Goal: Task Accomplishment & Management: Complete application form

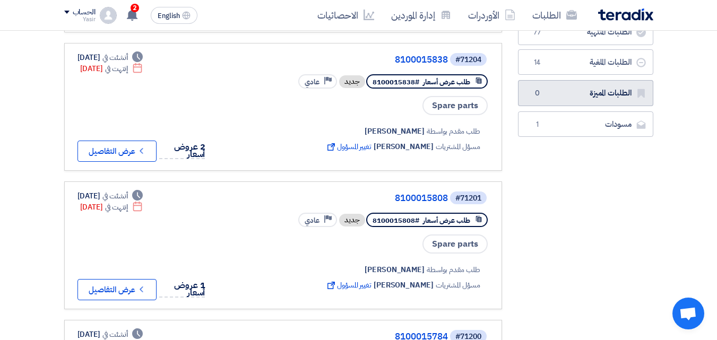
scroll to position [212, 0]
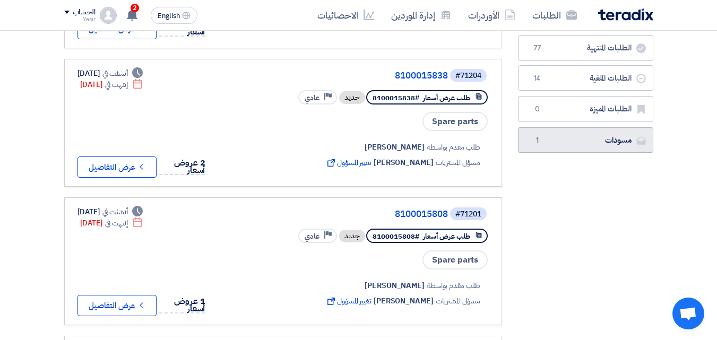
click at [580, 134] on link "مسودات مسودات 1" at bounding box center [585, 140] width 135 height 26
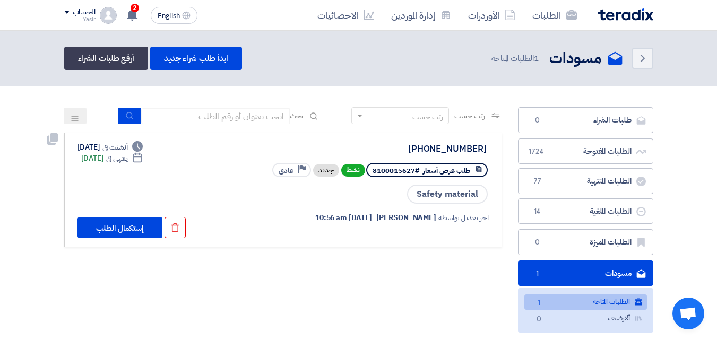
click at [112, 239] on link "4087-911-8100015627 طلب عرض أسعار #8100015627 نشط جديد Priority عادي Safety mat…" at bounding box center [283, 190] width 438 height 115
click at [112, 235] on button "إستكمال الطلب" at bounding box center [120, 227] width 85 height 21
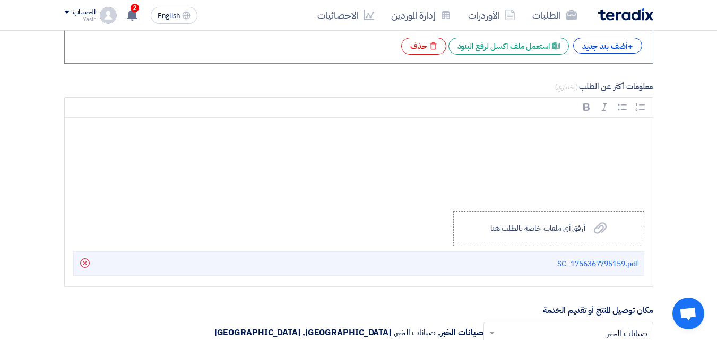
scroll to position [2018, 0]
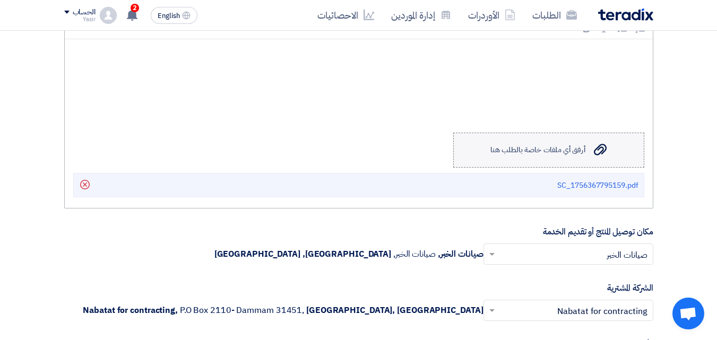
click at [550, 160] on label "Upload a file أرفق أي ملفات خاصة بالطلب هنا" at bounding box center [548, 150] width 191 height 35
click at [0, 0] on input "Upload a file أرفق أي ملفات خاصة بالطلب هنا" at bounding box center [0, 0] width 0 height 0
click at [541, 143] on label "Upload a file أرفق أي ملفات خاصة بالطلب هنا" at bounding box center [548, 150] width 191 height 35
click at [0, 0] on input "Upload a file أرفق أي ملفات خاصة بالطلب هنا" at bounding box center [0, 0] width 0 height 0
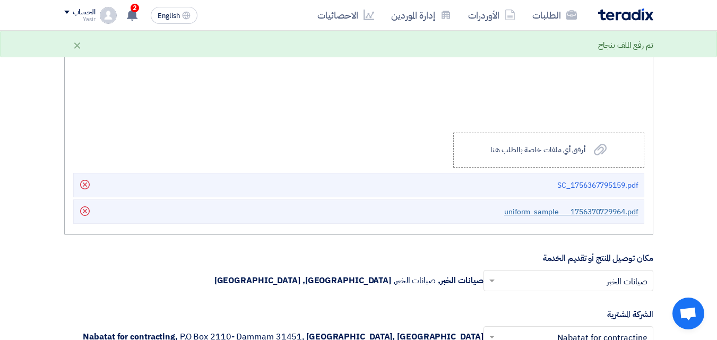
click at [565, 214] on span "uniform_sample___1756370729964.pdf" at bounding box center [571, 212] width 134 height 11
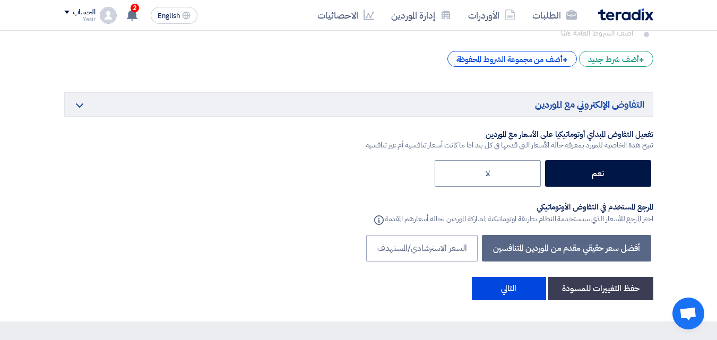
scroll to position [2814, 0]
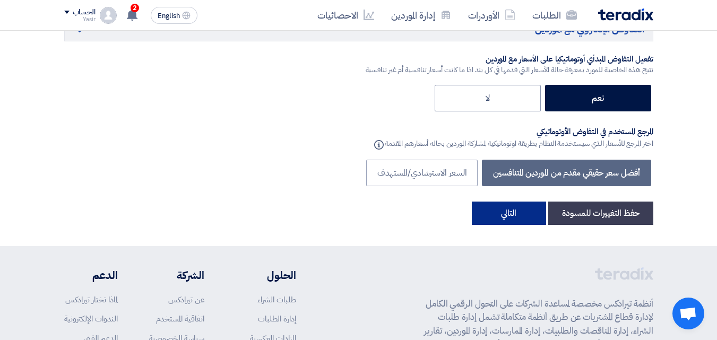
click at [502, 211] on button "التالي" at bounding box center [509, 213] width 74 height 23
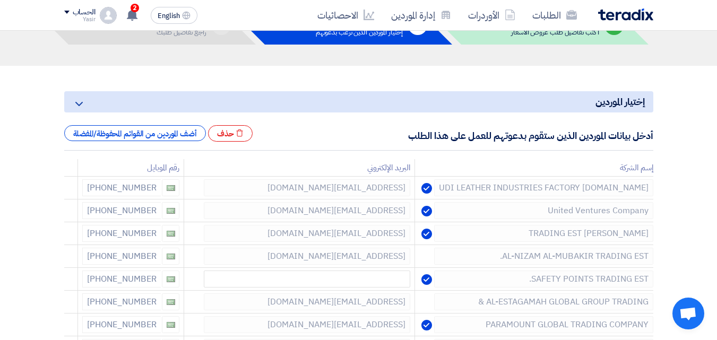
scroll to position [75, 0]
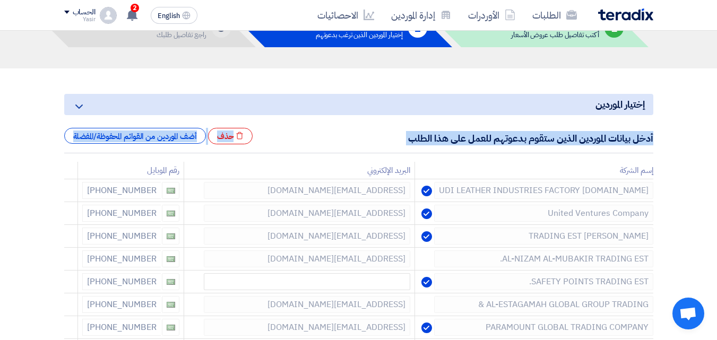
drag, startPoint x: 653, startPoint y: 140, endPoint x: 401, endPoint y: 156, distance: 252.1
drag, startPoint x: 405, startPoint y: 138, endPoint x: 671, endPoint y: 137, distance: 265.5
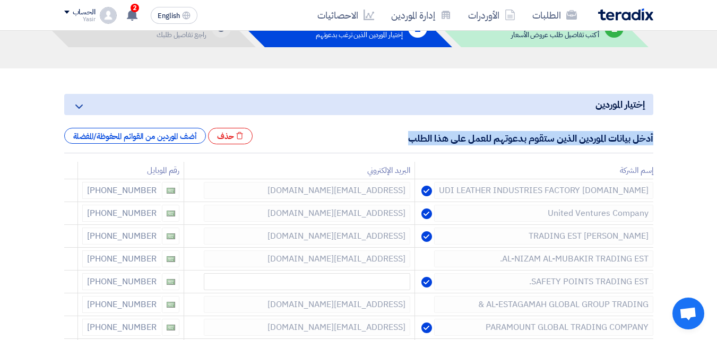
drag, startPoint x: 653, startPoint y: 140, endPoint x: 408, endPoint y: 152, distance: 244.6
click at [408, 152] on div "أدخل بيانات الموردين الذين ستقوم بدعوتهم للعمل على هذا الطلب Excel file حذف أضف…" at bounding box center [358, 140] width 589 height 25
click at [393, 135] on div "أدخل بيانات الموردين الذين ستقوم بدعوتهم للعمل على هذا الطلب Excel file حذف أضف…" at bounding box center [358, 140] width 589 height 25
click at [400, 142] on div "أدخل بيانات الموردين الذين ستقوم بدعوتهم للعمل على هذا الطلب Excel file حذف أضف…" at bounding box center [358, 140] width 589 height 25
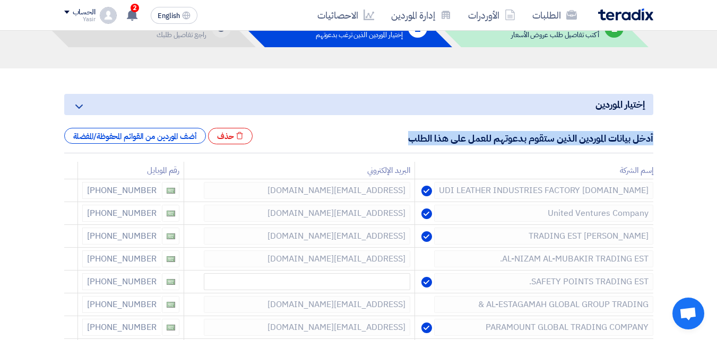
drag, startPoint x: 406, startPoint y: 138, endPoint x: 659, endPoint y: 140, distance: 253.3
drag, startPoint x: 653, startPoint y: 139, endPoint x: 366, endPoint y: 149, distance: 286.4
click at [366, 149] on div "أدخل بيانات الموردين الذين ستقوم بدعوتهم للعمل على هذا الطلب Excel file حذف أضف…" at bounding box center [358, 140] width 589 height 25
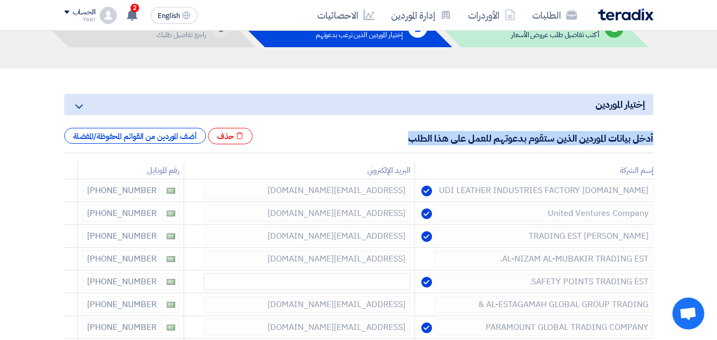
click at [370, 131] on div "أدخل بيانات الموردين الذين ستقوم بدعوتهم للعمل على هذا الطلب Excel file حذف أضف…" at bounding box center [358, 140] width 589 height 25
drag, startPoint x: 407, startPoint y: 139, endPoint x: 669, endPoint y: 124, distance: 262.7
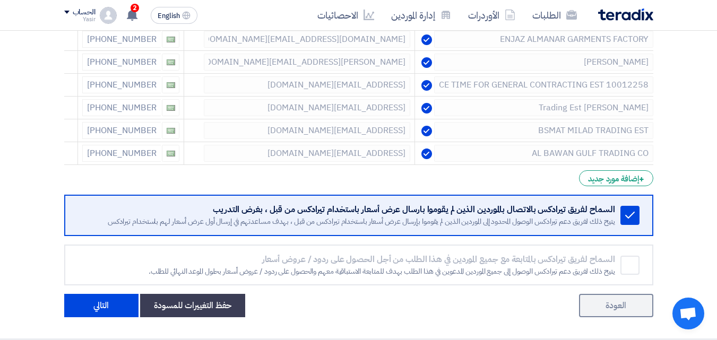
scroll to position [549, 0]
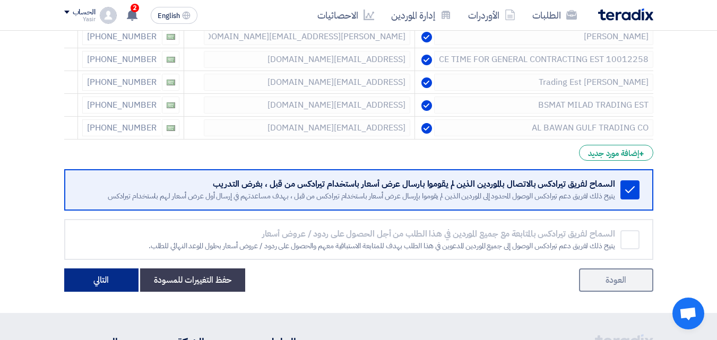
click at [87, 280] on button "التالي" at bounding box center [101, 280] width 74 height 23
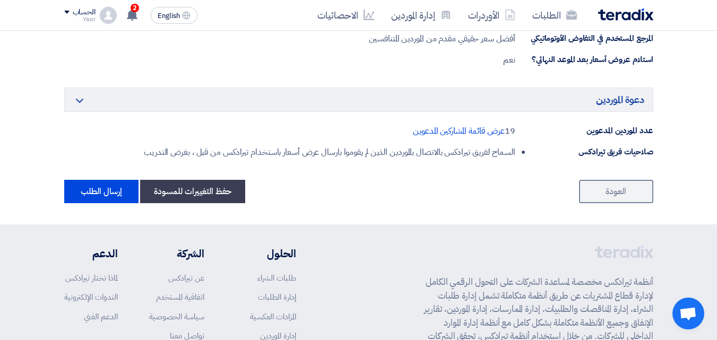
scroll to position [925, 0]
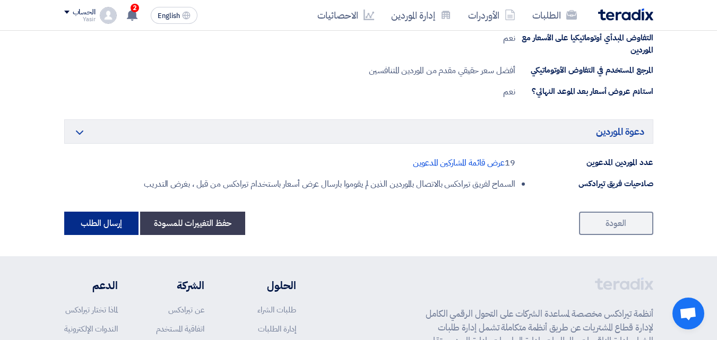
click at [80, 223] on button "إرسال الطلب" at bounding box center [101, 223] width 74 height 23
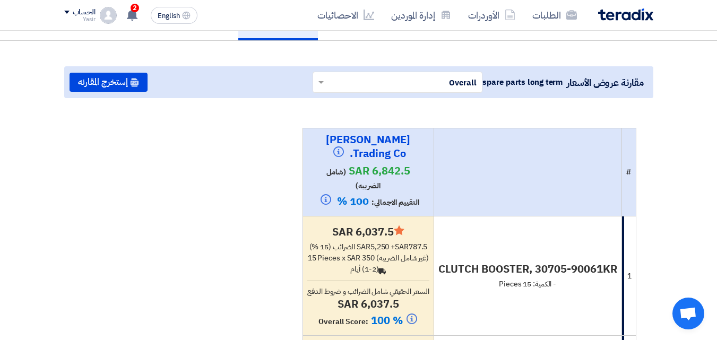
scroll to position [106, 0]
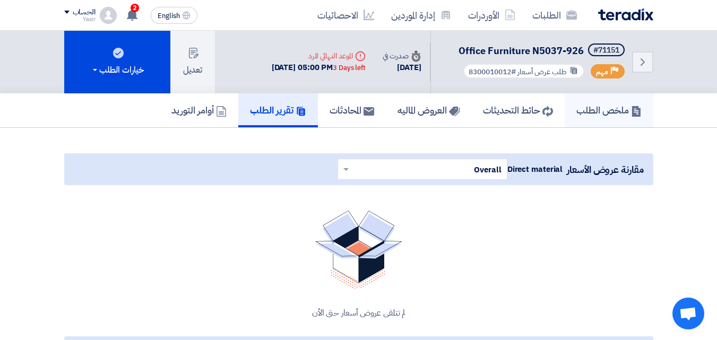
click at [577, 115] on h5 "ملخص الطلب" at bounding box center [609, 110] width 65 height 12
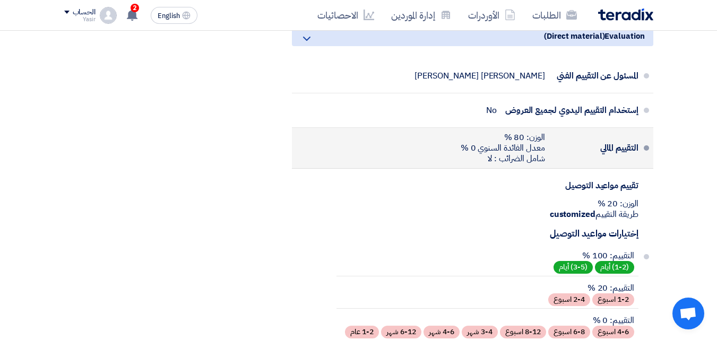
scroll to position [1434, 0]
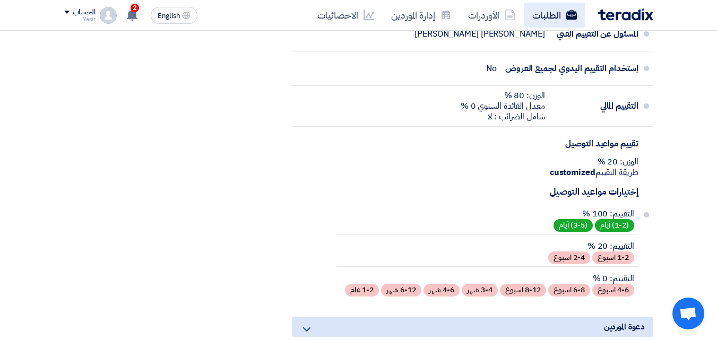
click at [547, 21] on link "الطلبات" at bounding box center [555, 15] width 62 height 25
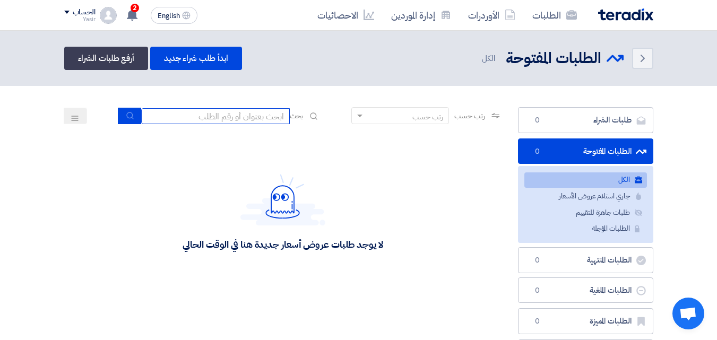
click at [277, 118] on input at bounding box center [215, 116] width 149 height 16
type input "911"
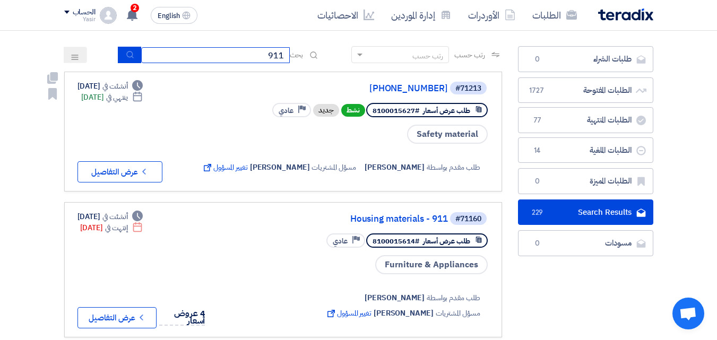
scroll to position [212, 0]
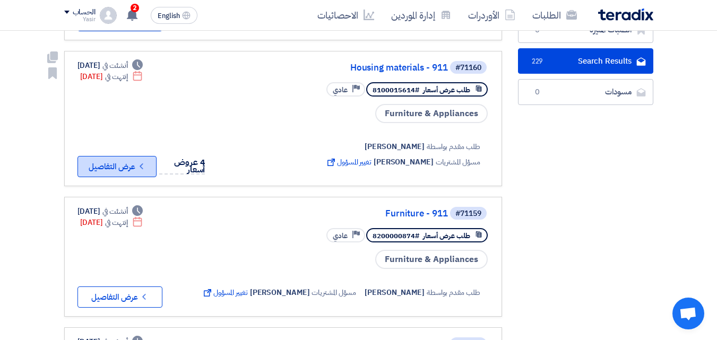
click at [122, 170] on button "Check details عرض التفاصيل" at bounding box center [117, 166] width 79 height 21
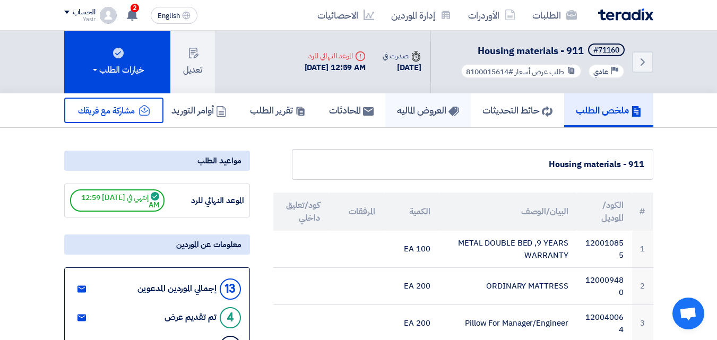
click at [409, 109] on h5 "العروض الماليه" at bounding box center [428, 110] width 62 height 12
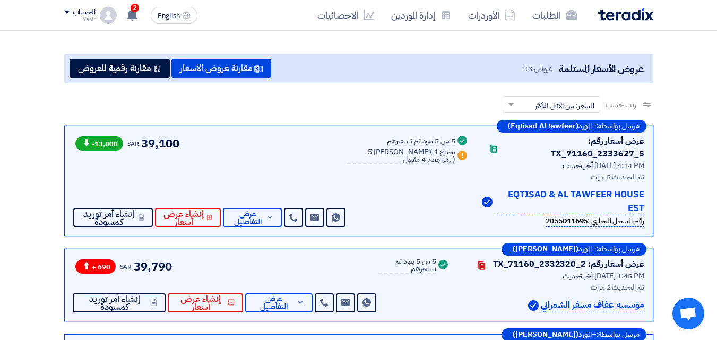
scroll to position [106, 0]
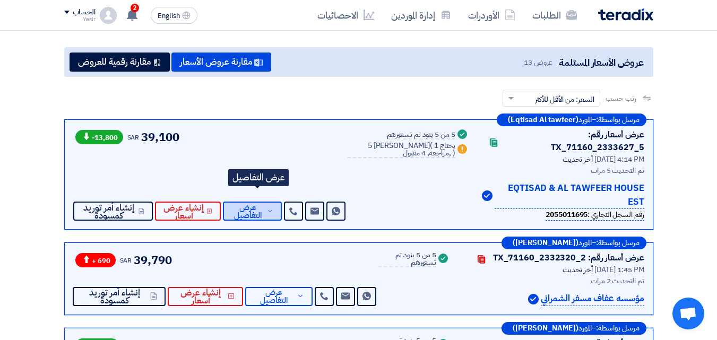
click at [261, 204] on span "عرض التفاصيل" at bounding box center [247, 212] width 33 height 16
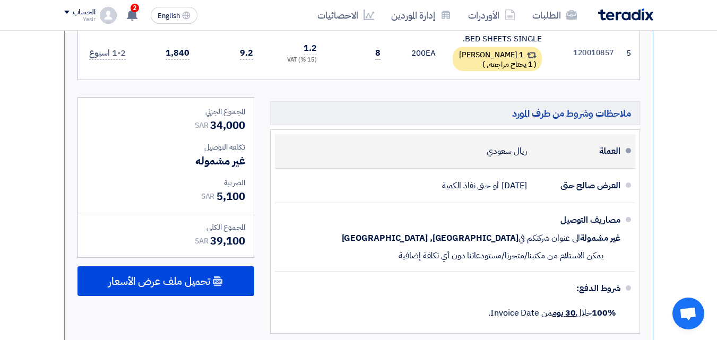
scroll to position [743, 0]
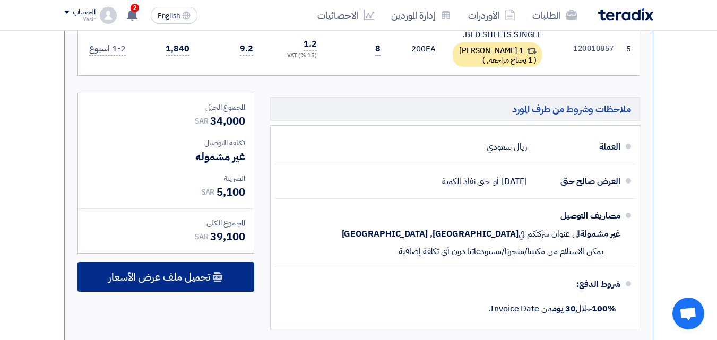
click at [193, 272] on span "تحميل ملف عرض الأسعار" at bounding box center [159, 277] width 102 height 10
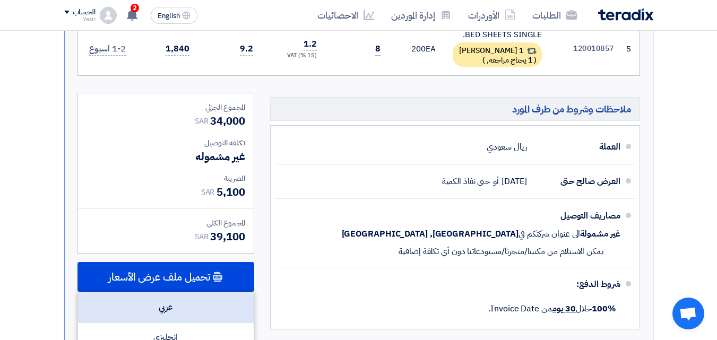
click at [160, 294] on div "عربي" at bounding box center [166, 308] width 176 height 30
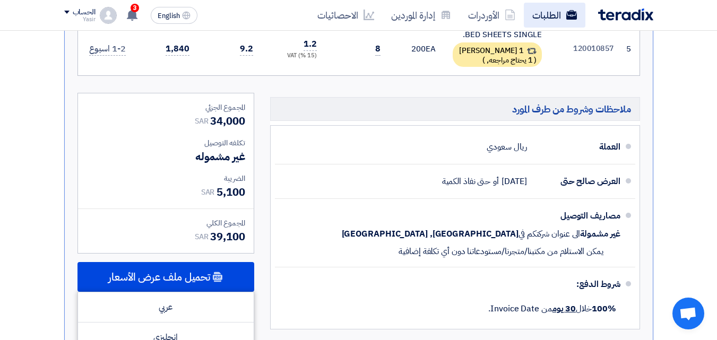
click at [546, 13] on link "الطلبات" at bounding box center [555, 15] width 62 height 25
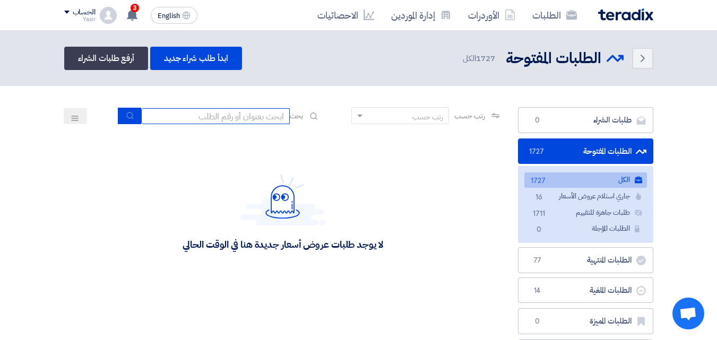
click at [253, 118] on input at bounding box center [215, 116] width 149 height 16
type input "911"
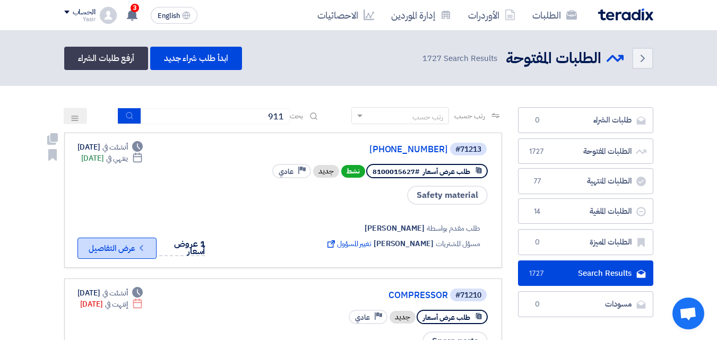
click at [119, 251] on button "Check details عرض التفاصيل" at bounding box center [117, 248] width 79 height 21
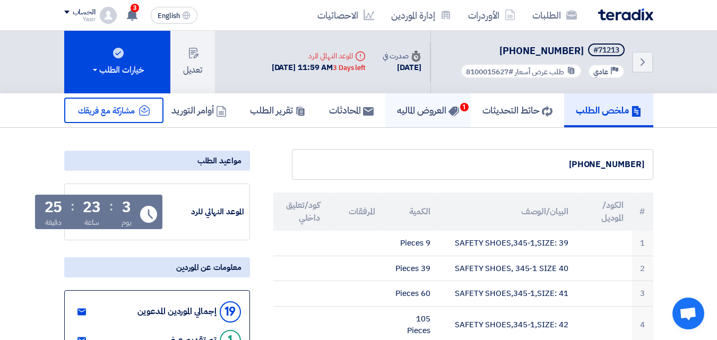
click at [429, 115] on h5 "العروض الماليه 1" at bounding box center [428, 110] width 62 height 12
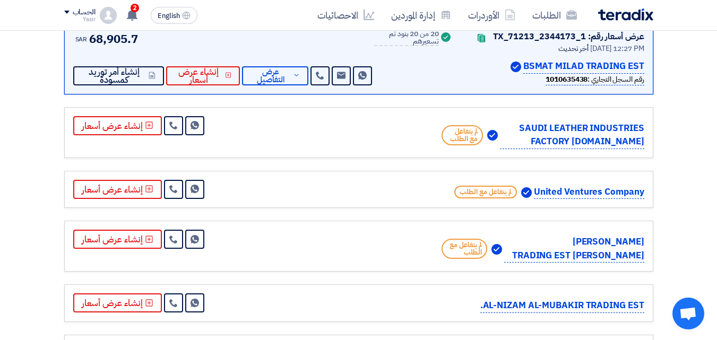
scroll to position [106, 0]
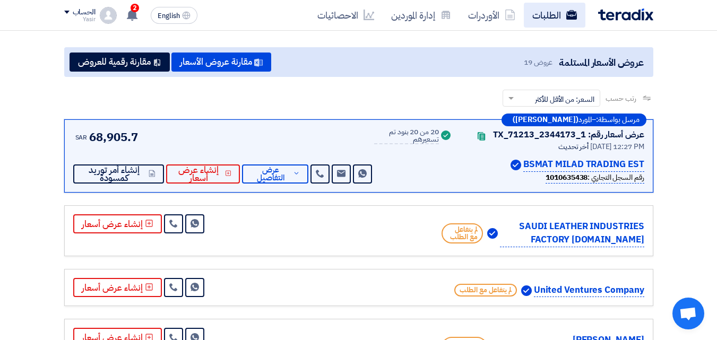
click at [561, 18] on link "الطلبات" at bounding box center [555, 15] width 62 height 25
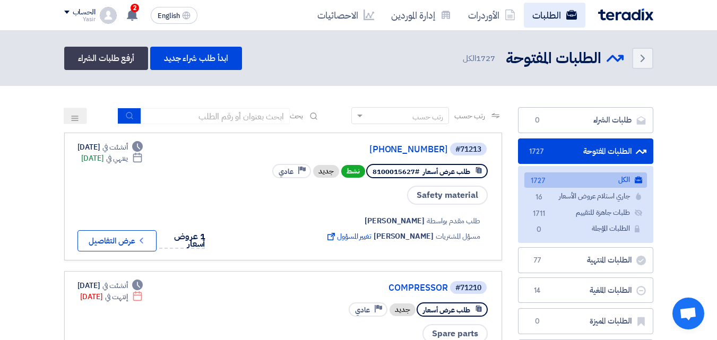
click at [572, 14] on icon at bounding box center [572, 15] width 11 height 11
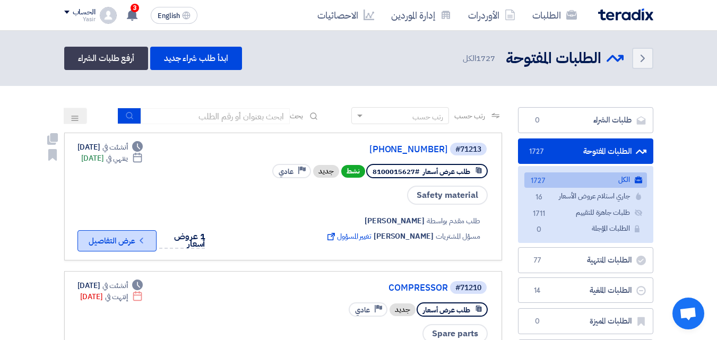
click at [145, 245] on button "Check details عرض التفاصيل" at bounding box center [117, 240] width 79 height 21
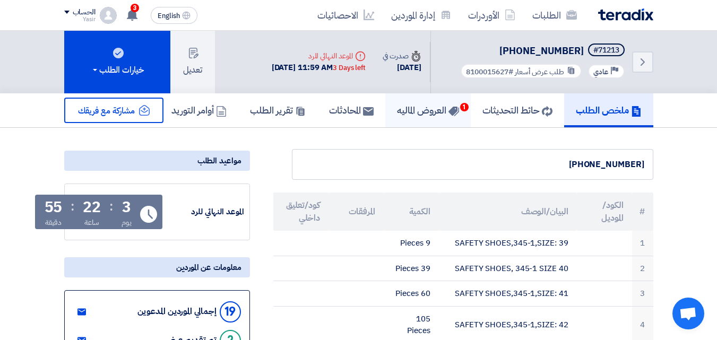
click at [417, 110] on h5 "العروض الماليه 1" at bounding box center [428, 110] width 62 height 12
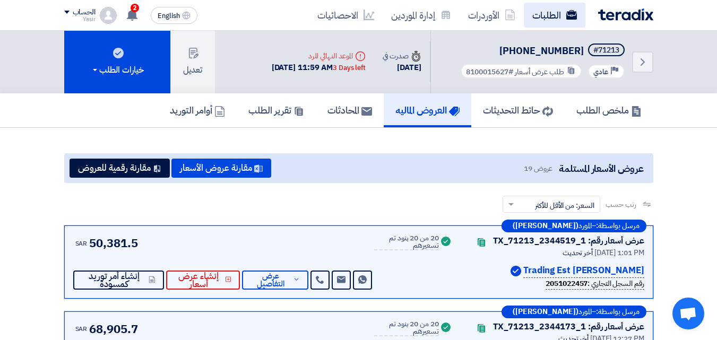
click at [539, 8] on link "الطلبات" at bounding box center [555, 15] width 62 height 25
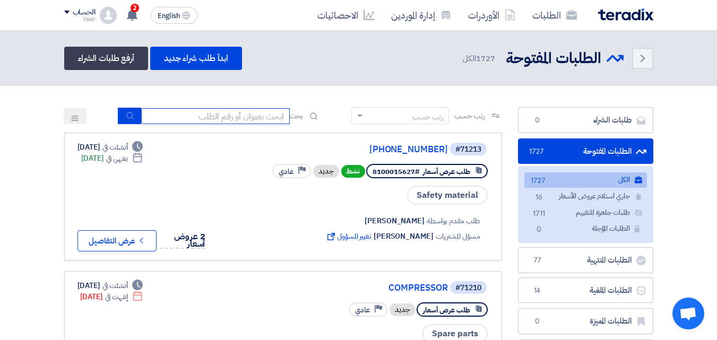
click at [264, 115] on input at bounding box center [215, 116] width 149 height 16
type input "911"
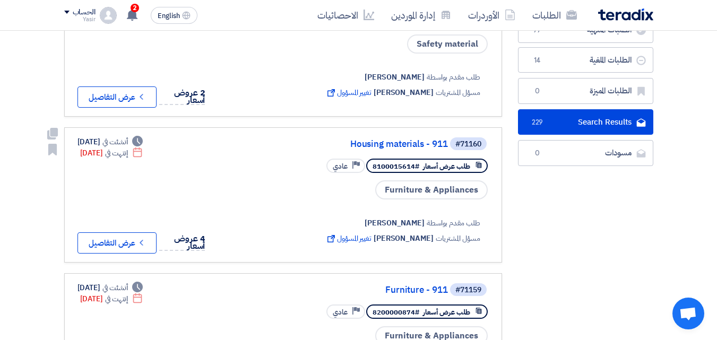
scroll to position [159, 0]
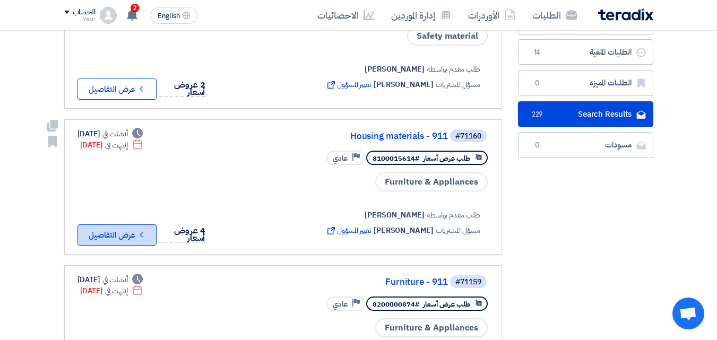
click at [143, 239] on button "Check details عرض التفاصيل" at bounding box center [117, 235] width 79 height 21
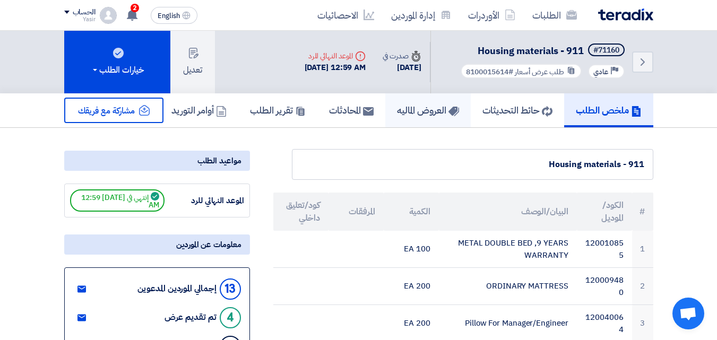
click at [413, 114] on h5 "العروض الماليه" at bounding box center [428, 110] width 62 height 12
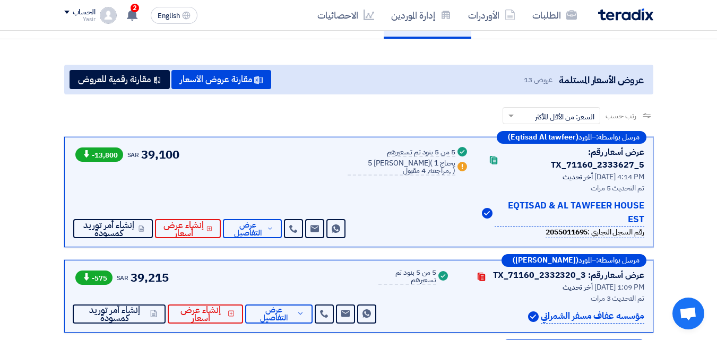
scroll to position [106, 0]
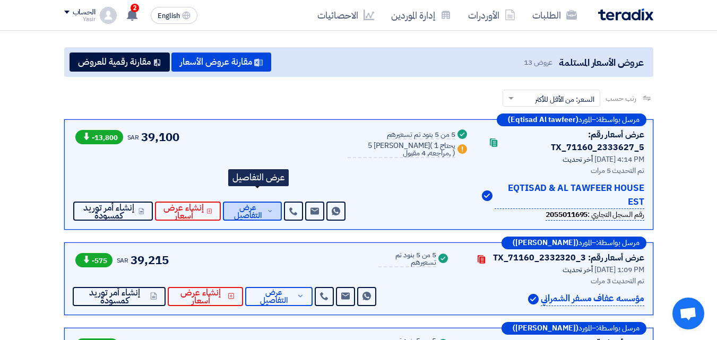
click at [265, 207] on span "عرض التفاصيل" at bounding box center [247, 212] width 33 height 16
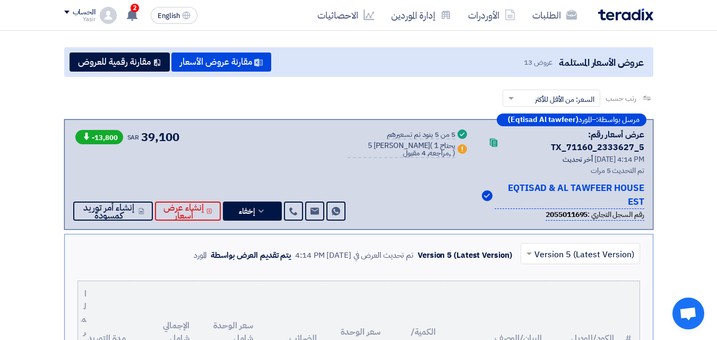
click at [490, 187] on div "EQTISAD & AL TAWFEER HOUSE EST" at bounding box center [563, 196] width 162 height 28
drag, startPoint x: 491, startPoint y: 188, endPoint x: 644, endPoint y: 188, distance: 152.9
click at [645, 190] on div "مرسل بواسطة: – المورد (Eqtisad Al tawfeer) عرض أسعار رقم: TX_71160_2333627_5 Co…" at bounding box center [358, 174] width 589 height 110
copy p "EQTISAD & AL TAWFEER HOUSE EST"
click at [581, 14] on link "الطلبات" at bounding box center [555, 15] width 62 height 25
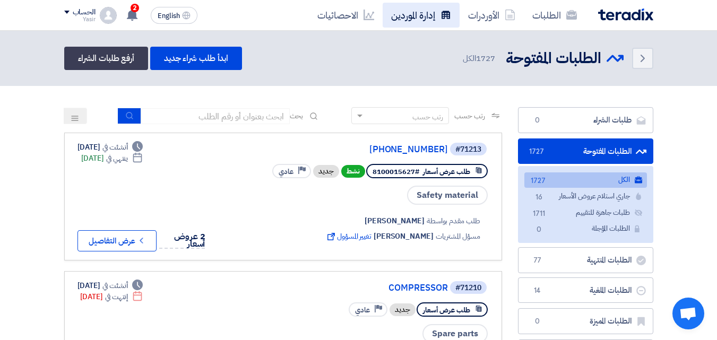
click at [400, 21] on link "إدارة الموردين" at bounding box center [421, 15] width 77 height 25
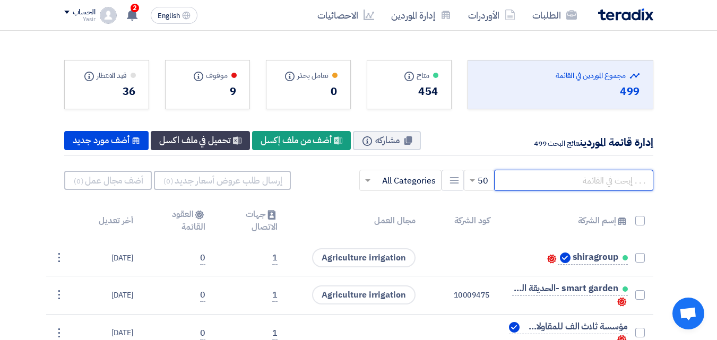
click at [596, 182] on input "text" at bounding box center [573, 180] width 159 height 21
paste input "EQTISAD & AL TAWFEER HOUSE EST"
type input "EQTISAD & AL TAWFEER HOUSE EST"
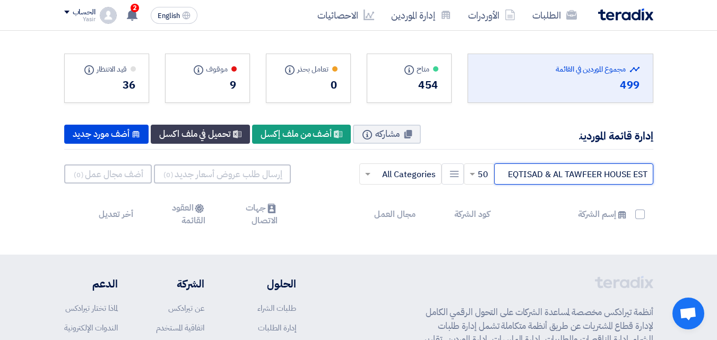
scroll to position [5, 0]
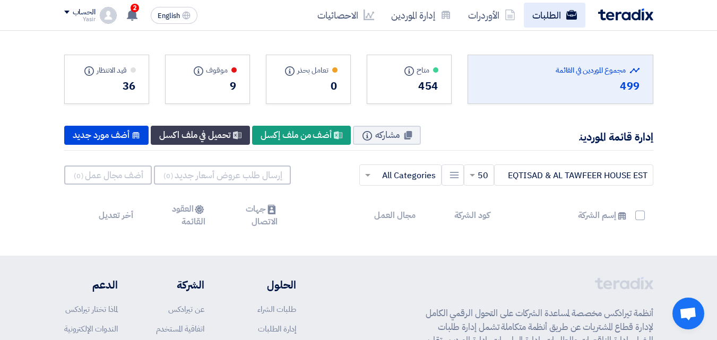
click at [538, 8] on link "الطلبات" at bounding box center [555, 15] width 62 height 25
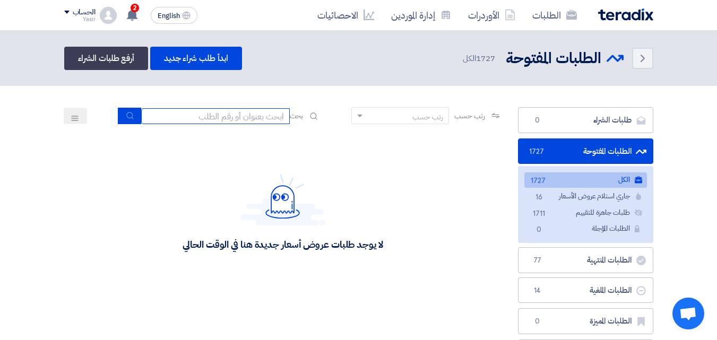
click at [226, 115] on input at bounding box center [215, 116] width 149 height 16
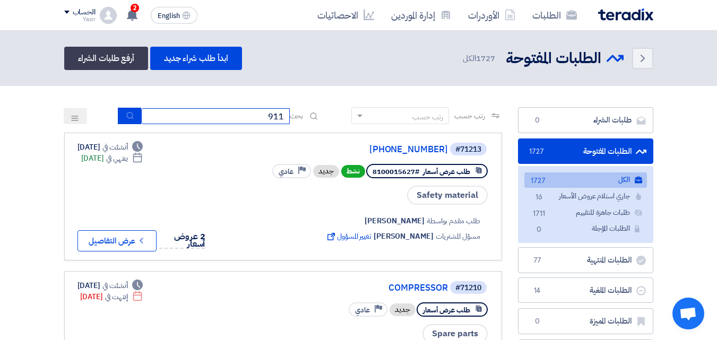
type input "911"
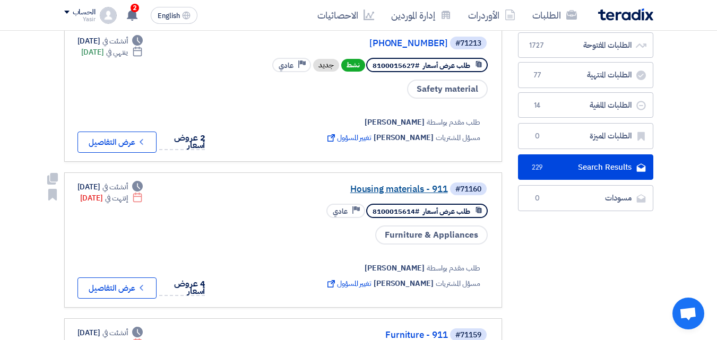
scroll to position [159, 0]
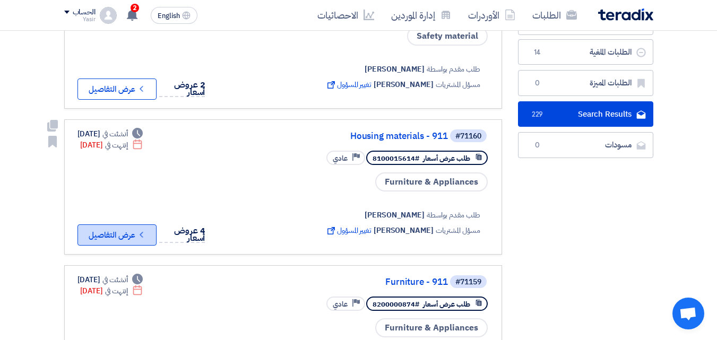
click at [154, 231] on button "Check details عرض التفاصيل" at bounding box center [117, 235] width 79 height 21
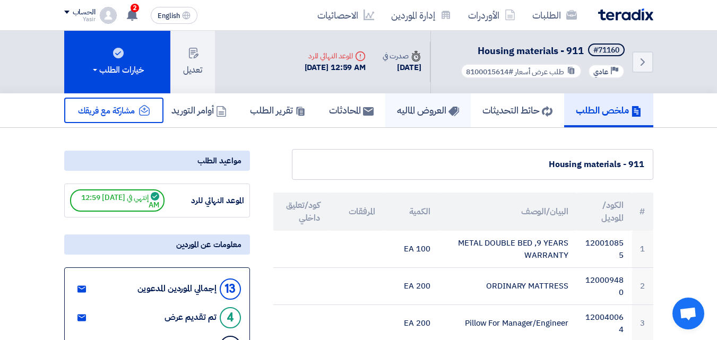
click at [421, 105] on h5 "العروض الماليه" at bounding box center [428, 110] width 62 height 12
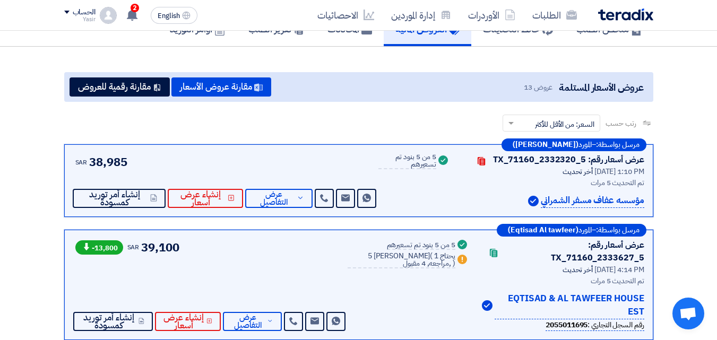
scroll to position [106, 0]
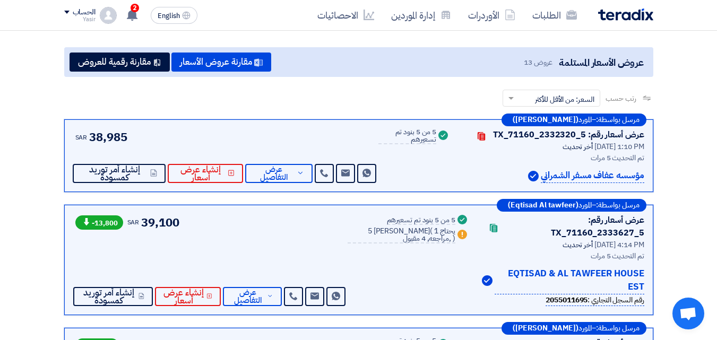
drag, startPoint x: 492, startPoint y: 273, endPoint x: 658, endPoint y: 265, distance: 166.9
copy p "EQTISAD & AL TAWFEER HOUSE EST"
click at [439, 14] on link "إدارة الموردين" at bounding box center [421, 15] width 77 height 25
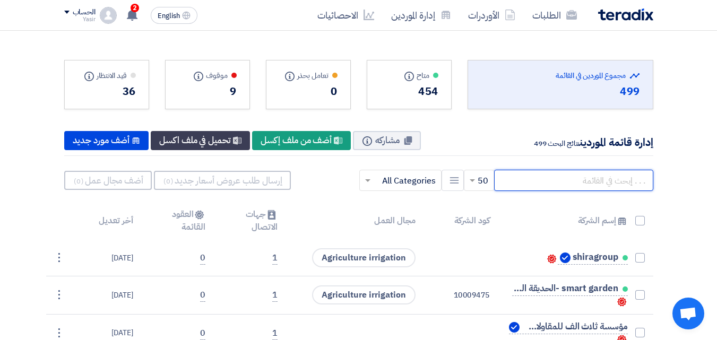
click at [565, 183] on input "text" at bounding box center [573, 180] width 159 height 21
paste input "EQTISAD & AL TAWFEER HOUSE EST"
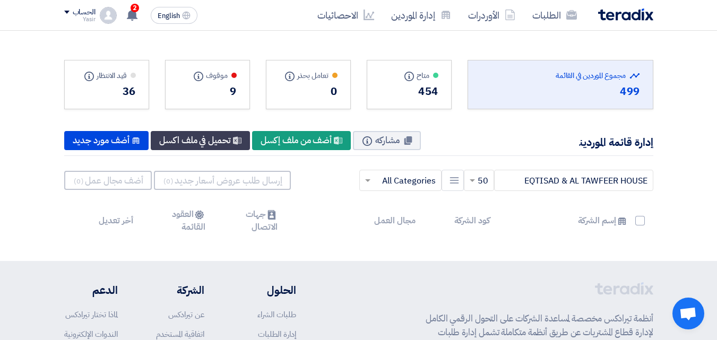
click at [415, 94] on div "454" at bounding box center [409, 91] width 58 height 16
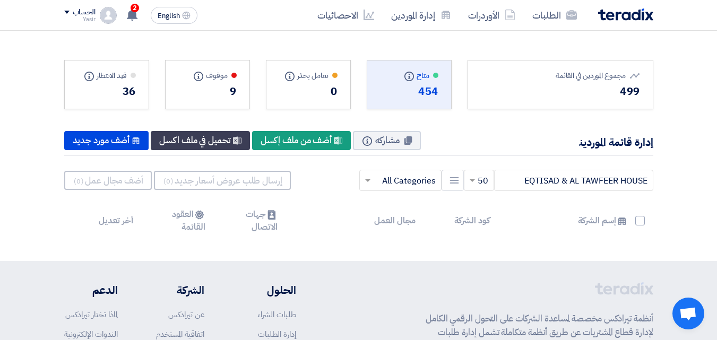
click at [415, 94] on div "454" at bounding box center [409, 91] width 58 height 16
click at [220, 105] on div "موقوف Info 9" at bounding box center [207, 84] width 85 height 49
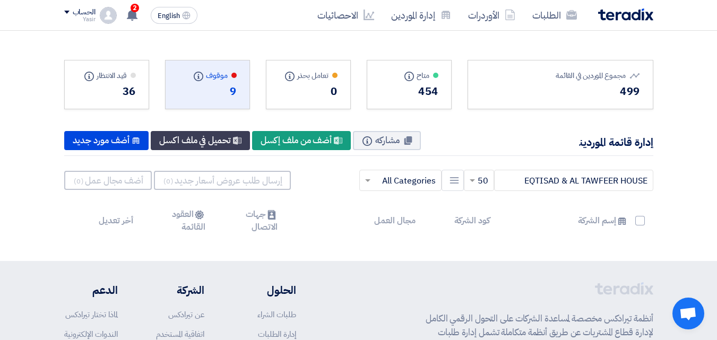
click at [141, 102] on div "قيد الانتظار Info 36" at bounding box center [106, 84] width 85 height 49
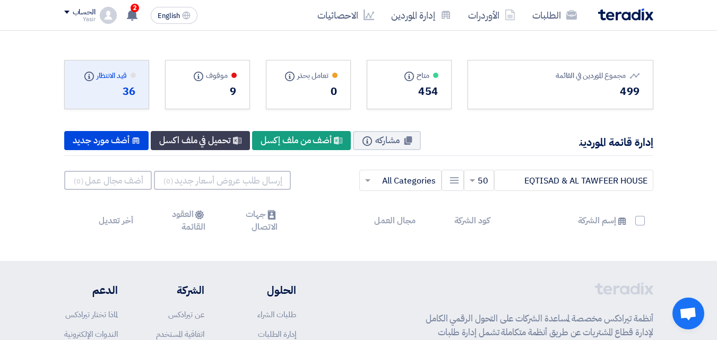
click at [419, 93] on div "454" at bounding box center [409, 91] width 58 height 16
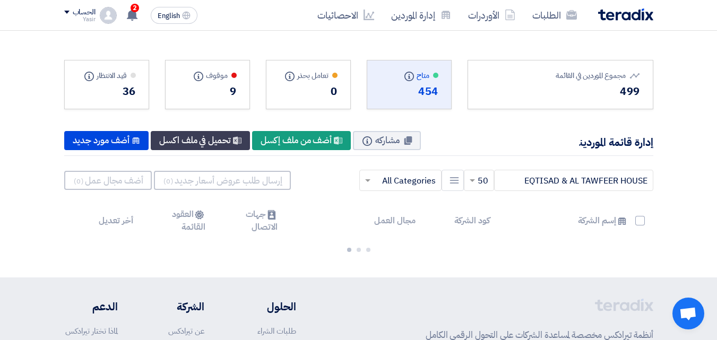
click at [580, 90] on div "499" at bounding box center [560, 91] width 159 height 16
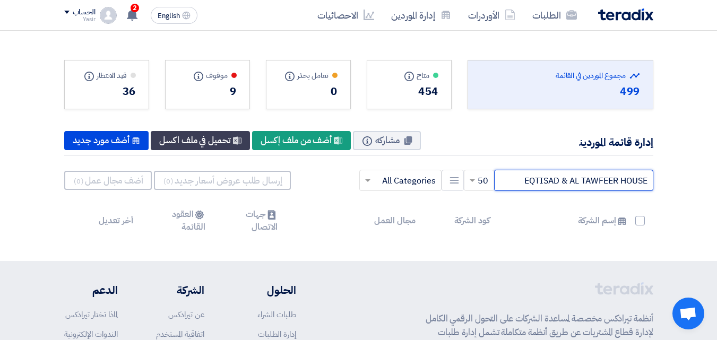
click at [513, 184] on input "EQTISAD & AL TAWFEER HOUSE" at bounding box center [573, 180] width 159 height 21
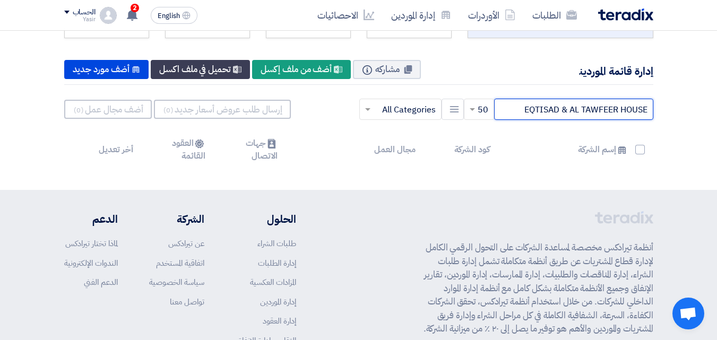
scroll to position [106, 0]
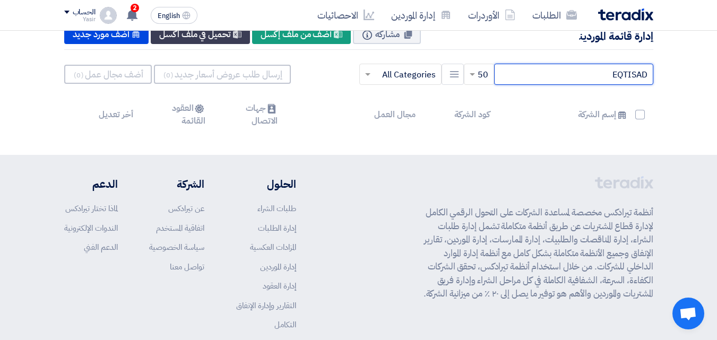
type input "EQTISAD"
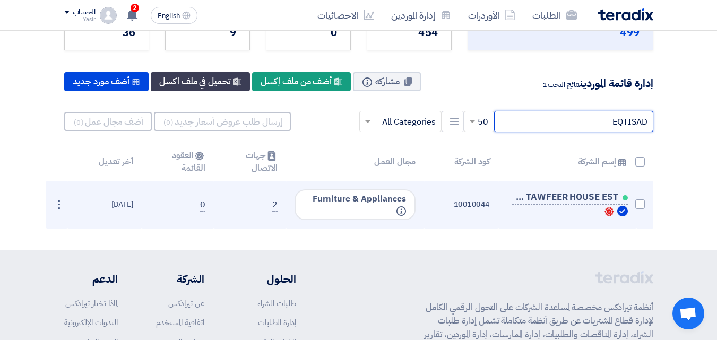
scroll to position [0, 0]
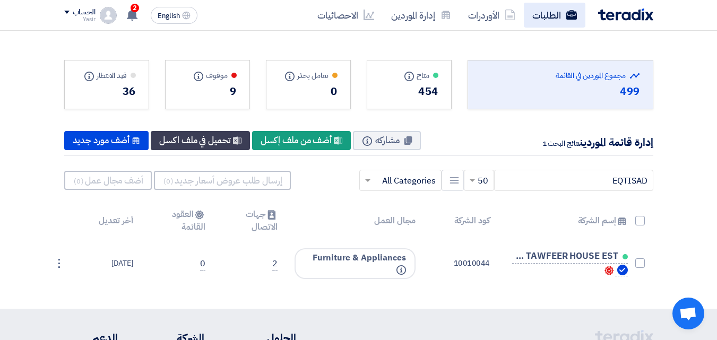
click at [539, 14] on link "الطلبات" at bounding box center [555, 15] width 62 height 25
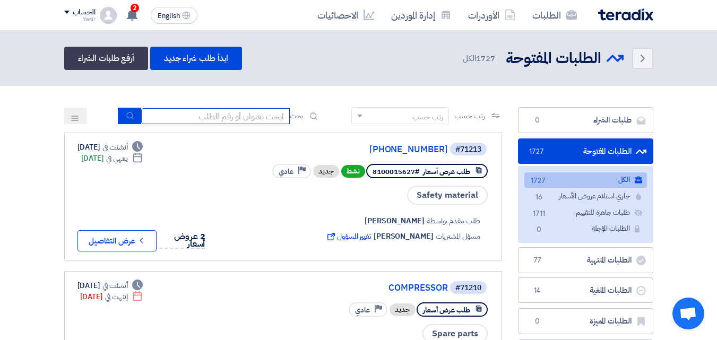
click at [211, 118] on input at bounding box center [215, 116] width 149 height 16
type input "911"
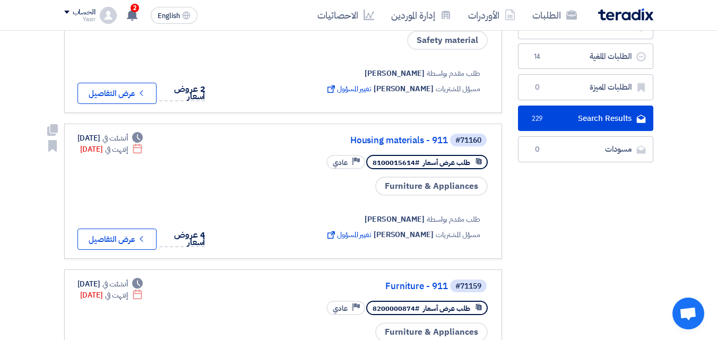
scroll to position [159, 0]
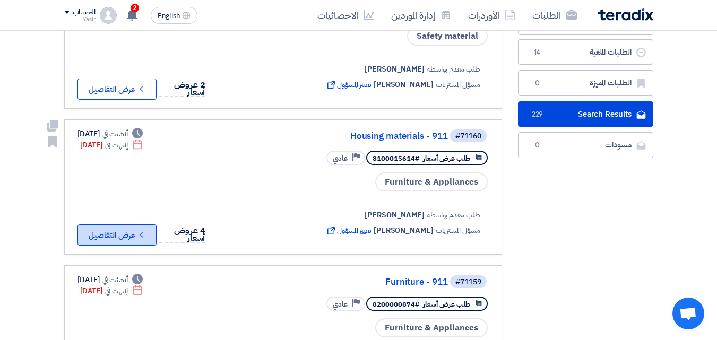
click at [141, 234] on icon "Check details" at bounding box center [141, 235] width 10 height 10
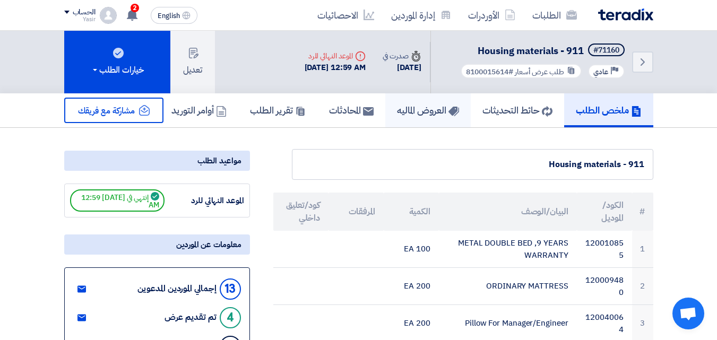
click at [410, 107] on h5 "العروض الماليه" at bounding box center [428, 110] width 62 height 12
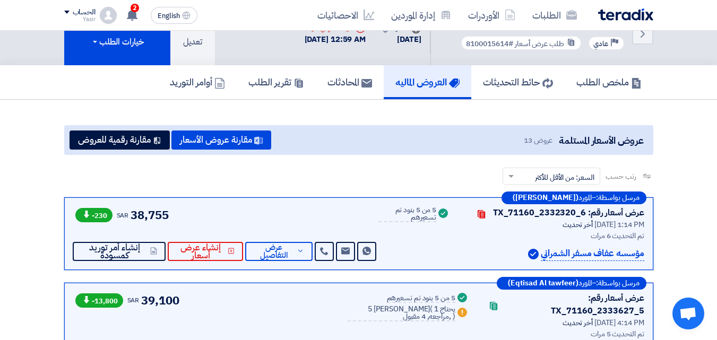
scroll to position [106, 0]
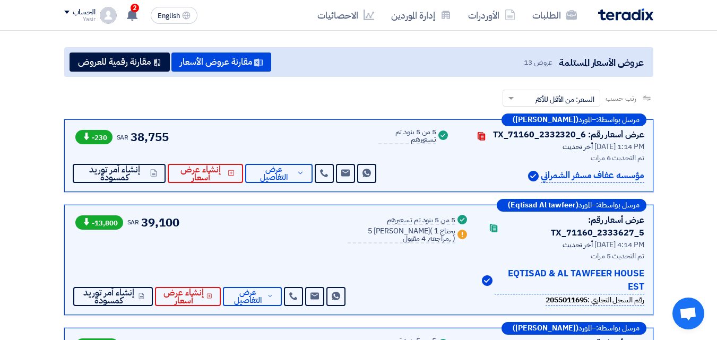
drag, startPoint x: 491, startPoint y: 273, endPoint x: 646, endPoint y: 264, distance: 154.8
click at [646, 264] on div "مرسل بواسطة: – المورد (Eqtisad Al tawfeer) عرض أسعار رقم: TX_71160_2333627_5 Co…" at bounding box center [358, 260] width 589 height 110
copy div "تم التحديث 5 مرات EQTISAD & AL TAWFEER HOUSE EST"
click at [396, 15] on link "إدارة الموردين" at bounding box center [421, 15] width 77 height 25
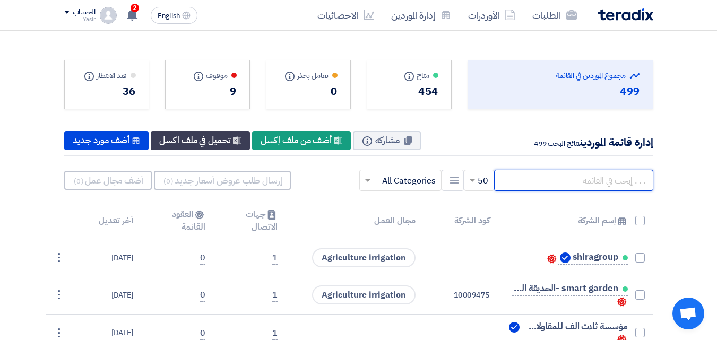
click at [544, 180] on input "text" at bounding box center [573, 180] width 159 height 21
paste input "EQTISAD & AL TAWFEER HOUSE EST"
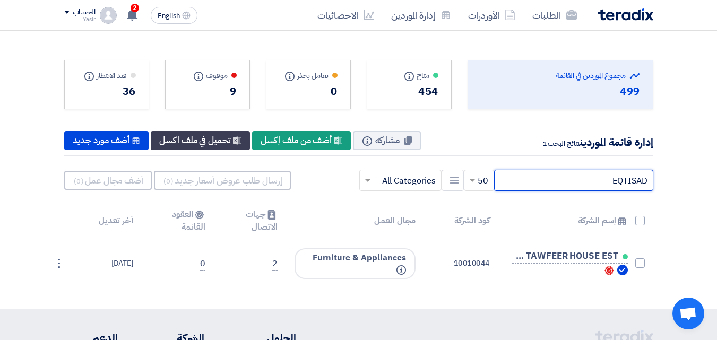
type input "EQTISAD"
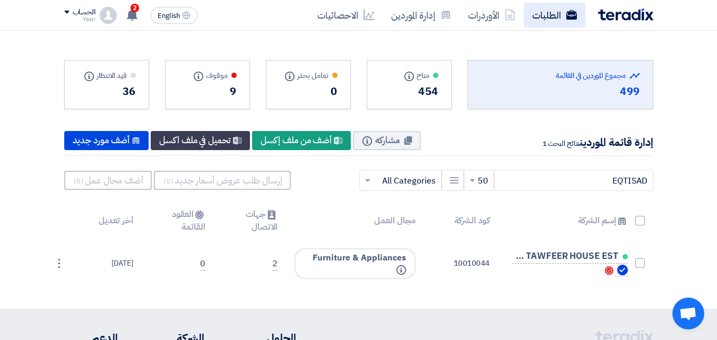
click at [549, 18] on link "الطلبات" at bounding box center [555, 15] width 62 height 25
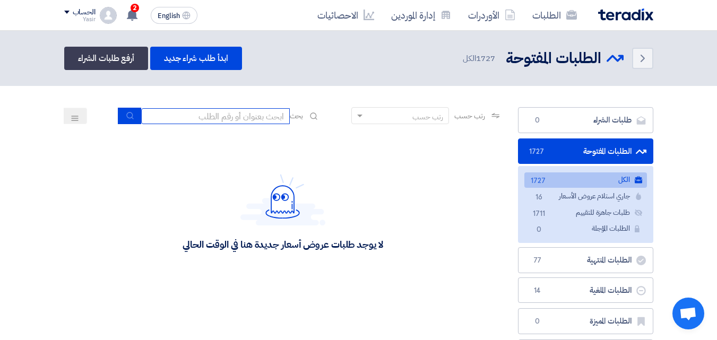
click at [252, 118] on input at bounding box center [215, 116] width 149 height 16
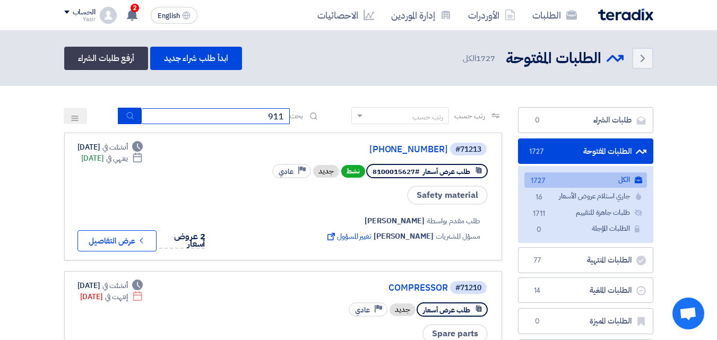
type input "911"
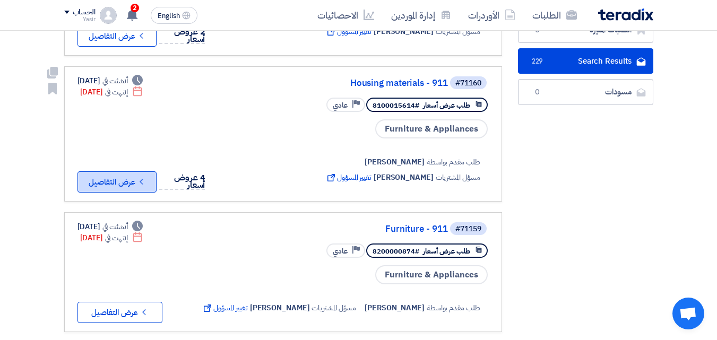
click at [146, 177] on icon "Check details" at bounding box center [141, 182] width 10 height 10
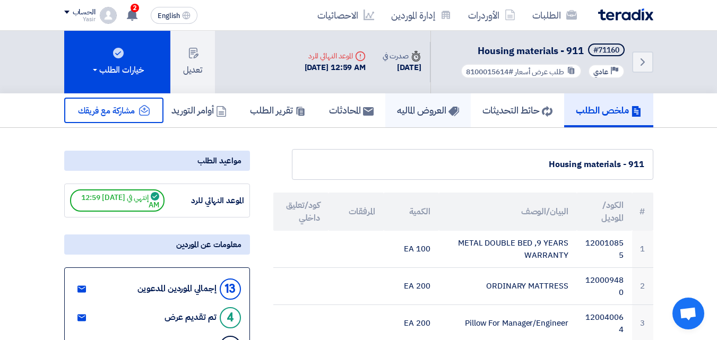
click at [416, 118] on link "العروض الماليه" at bounding box center [427, 110] width 85 height 34
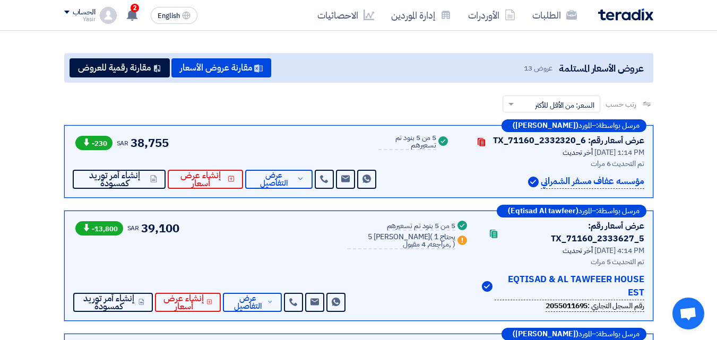
scroll to position [106, 0]
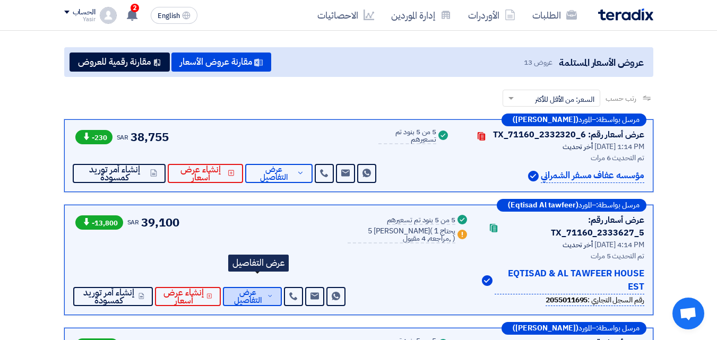
click at [257, 289] on span "عرض التفاصيل" at bounding box center [247, 297] width 33 height 16
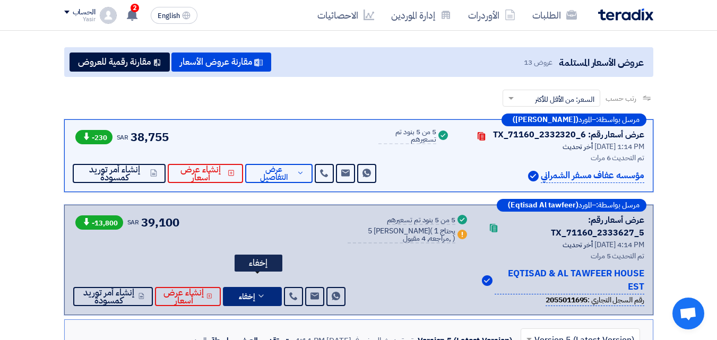
click at [255, 293] on span "إخفاء" at bounding box center [247, 297] width 16 height 8
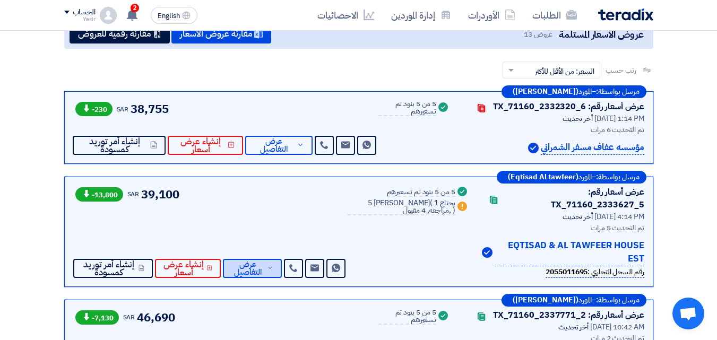
scroll to position [159, 0]
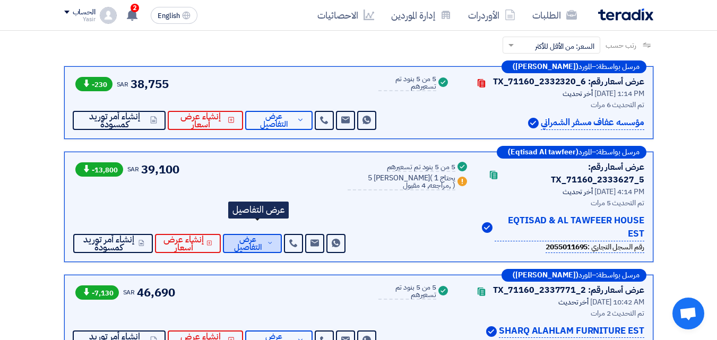
click at [265, 236] on span "عرض التفاصيل" at bounding box center [247, 244] width 33 height 16
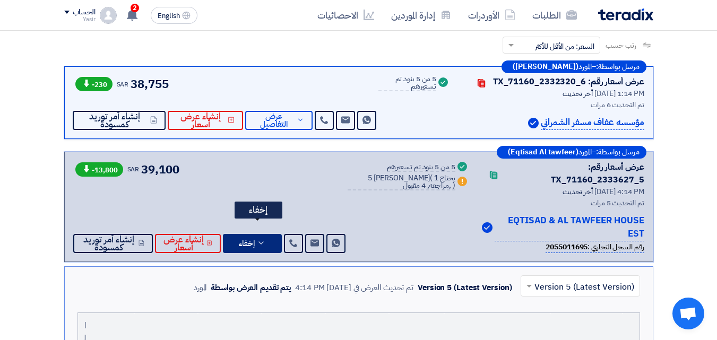
click at [263, 242] on use at bounding box center [261, 243] width 5 height 3
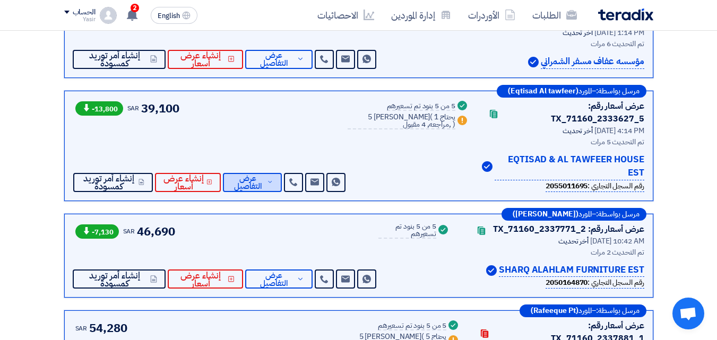
scroll to position [265, 0]
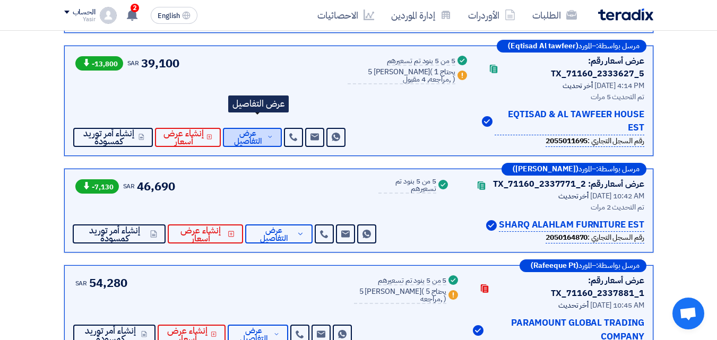
click at [260, 130] on span "عرض التفاصيل" at bounding box center [247, 138] width 33 height 16
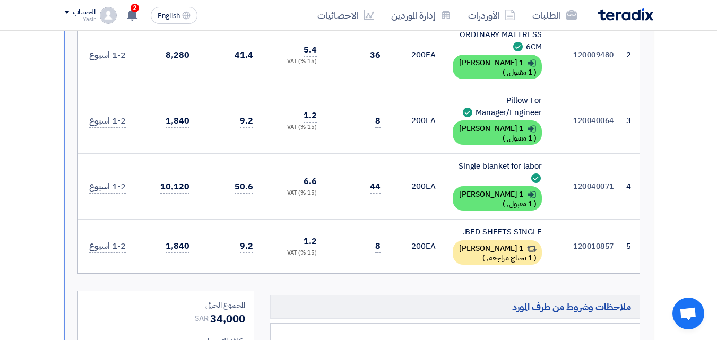
scroll to position [637, 0]
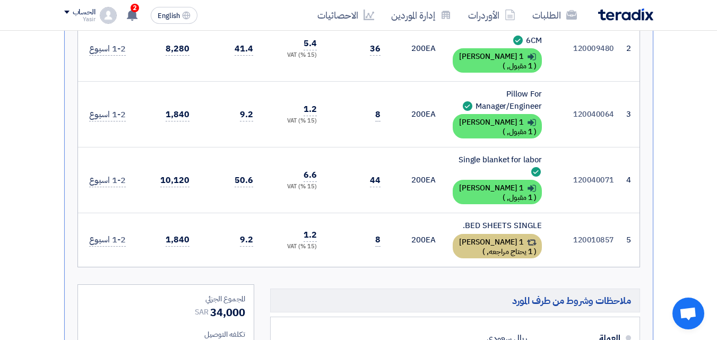
click at [490, 234] on div "1 [PERSON_NAME] ( 1 يحتاج مراجعه, )" at bounding box center [497, 246] width 89 height 24
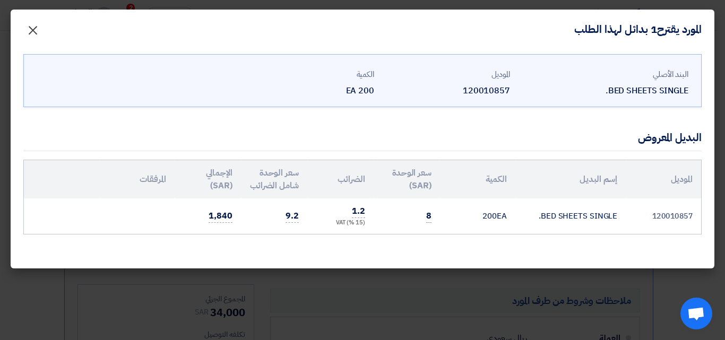
click at [35, 29] on span "×" at bounding box center [33, 30] width 13 height 32
